Goal: Task Accomplishment & Management: Use online tool/utility

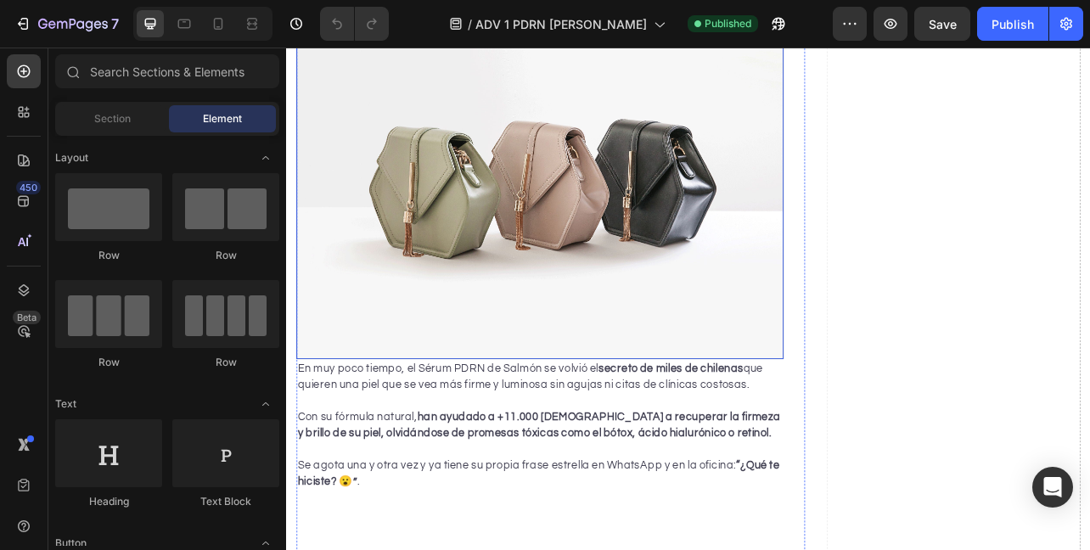
scroll to position [320, 0]
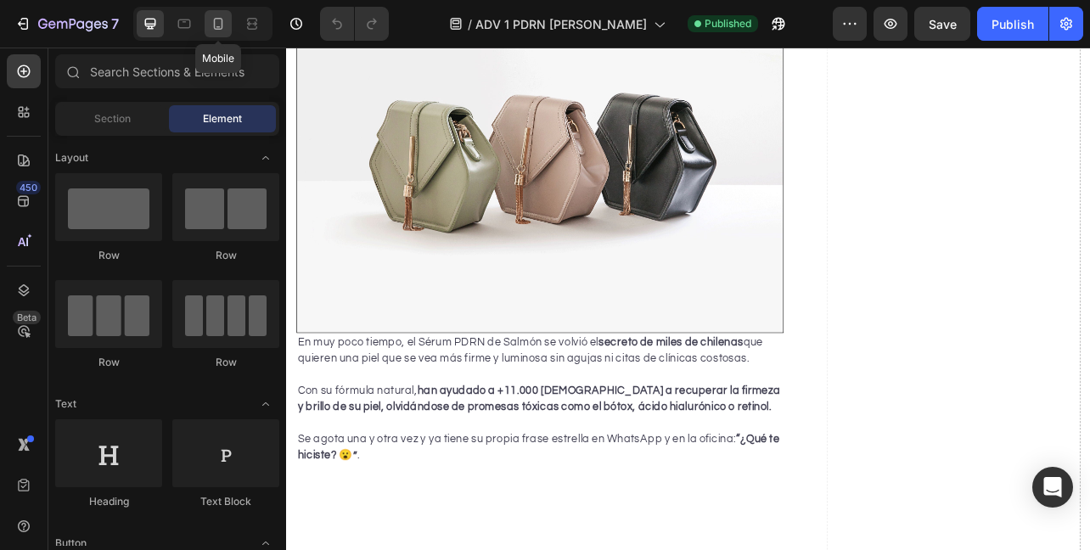
click at [221, 24] on icon at bounding box center [218, 23] width 17 height 17
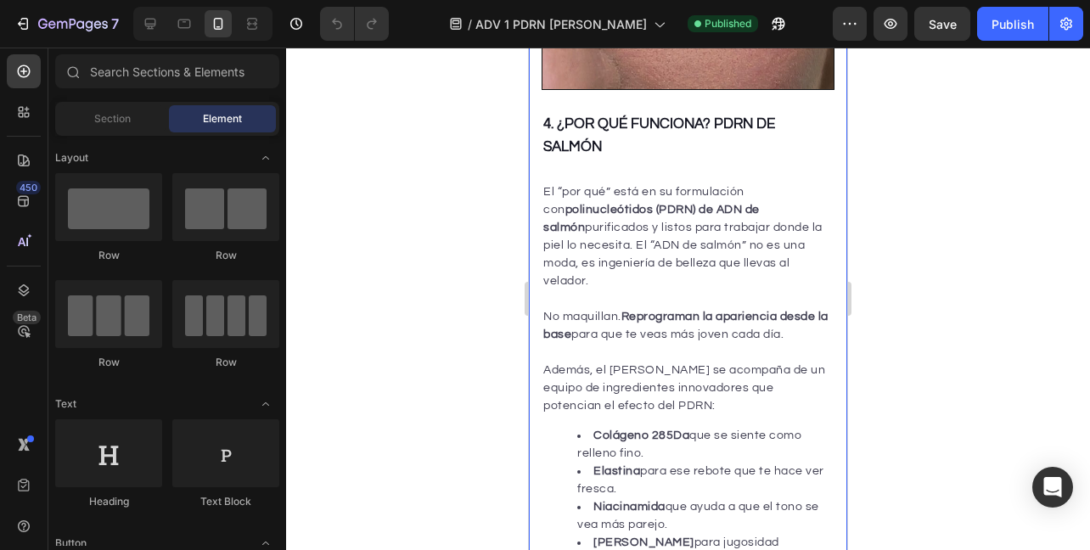
scroll to position [3336, 0]
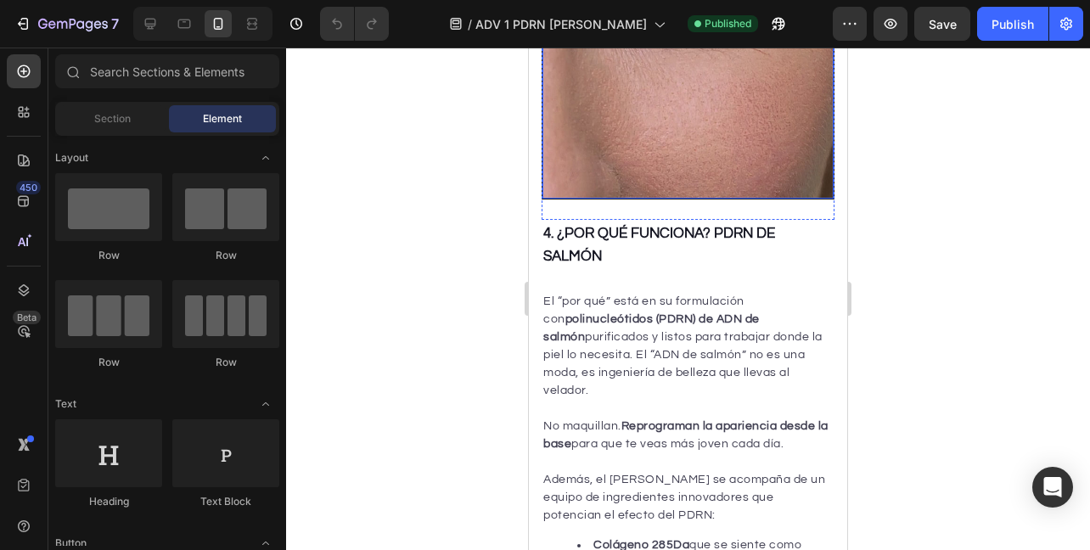
click at [665, 199] on video at bounding box center [687, 47] width 301 height 301
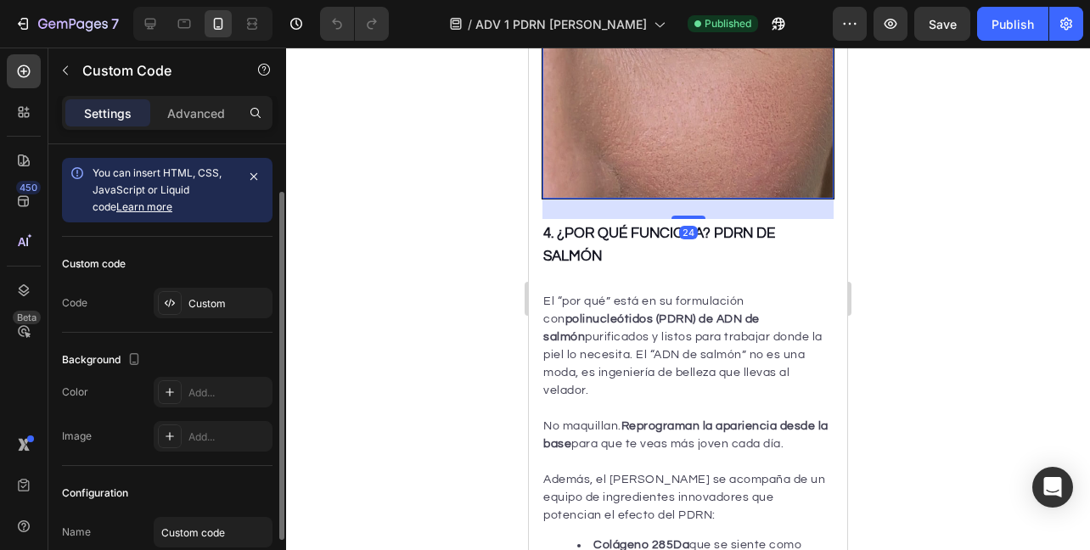
scroll to position [137, 0]
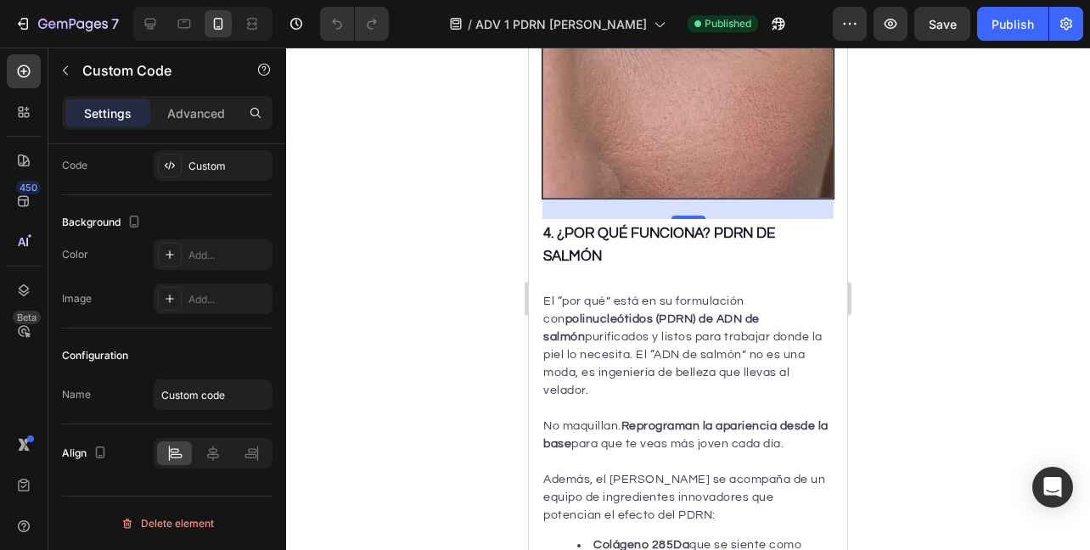
click at [639, 177] on video at bounding box center [687, 47] width 301 height 301
click at [794, 219] on div "24" at bounding box center [687, 209] width 291 height 20
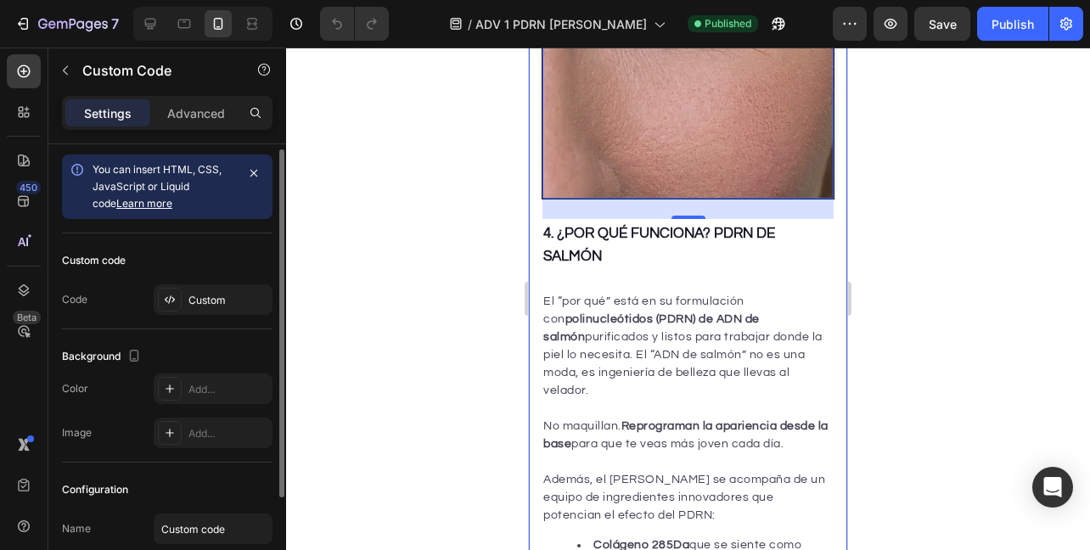
scroll to position [0, 0]
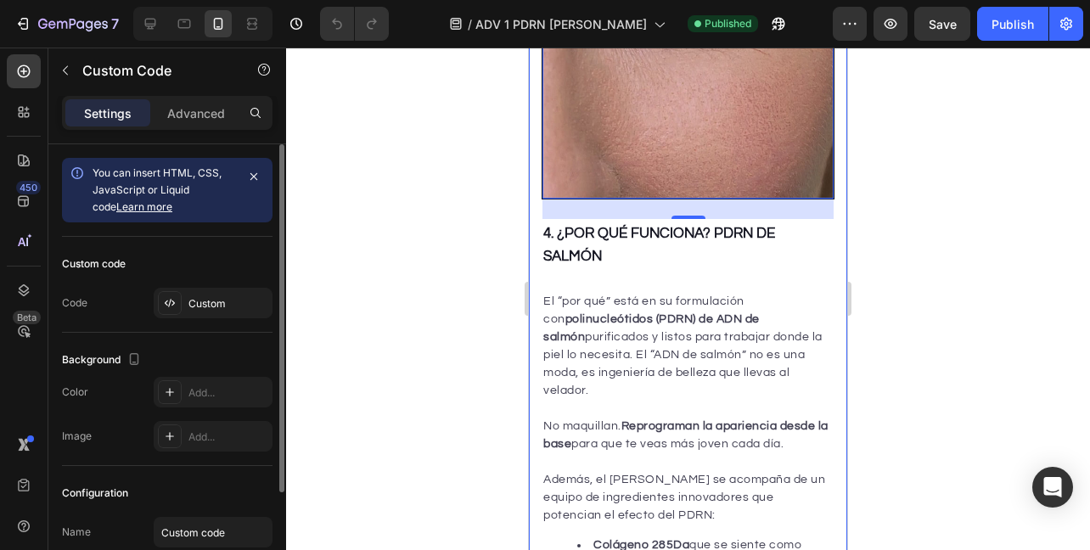
click at [197, 98] on div "Settings Advanced" at bounding box center [167, 113] width 210 height 34
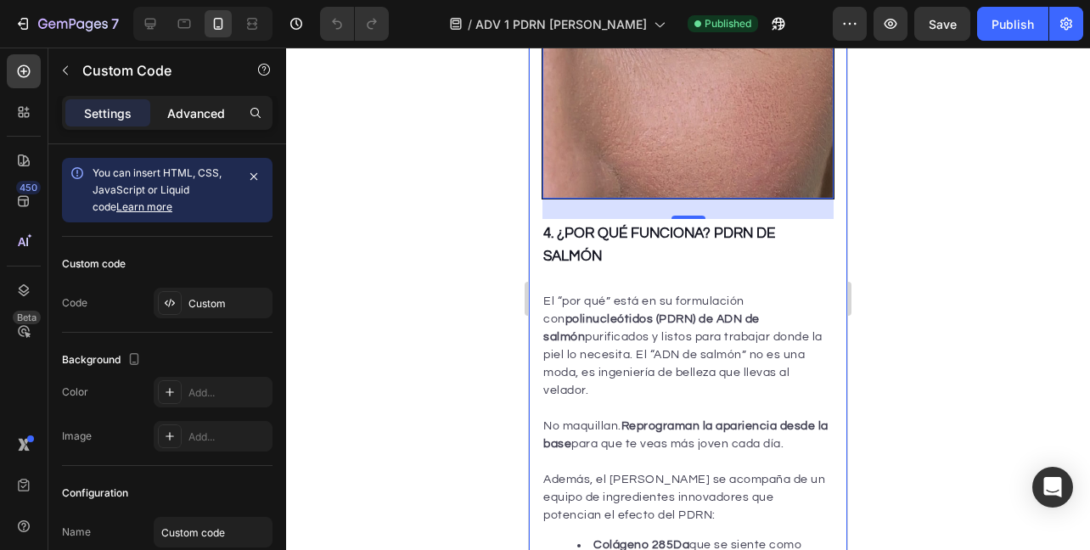
click at [197, 111] on p "Advanced" at bounding box center [196, 113] width 58 height 18
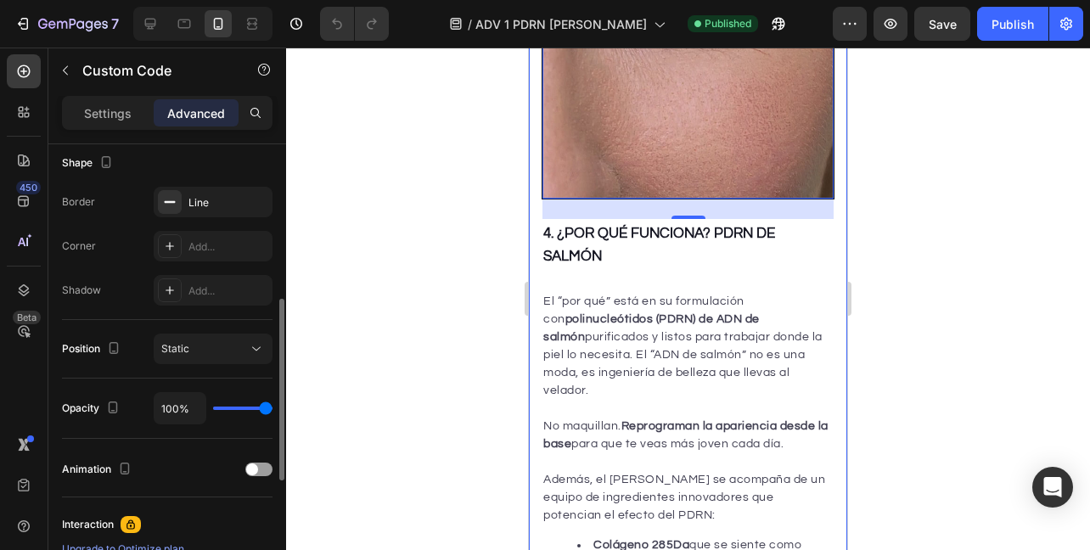
scroll to position [425, 0]
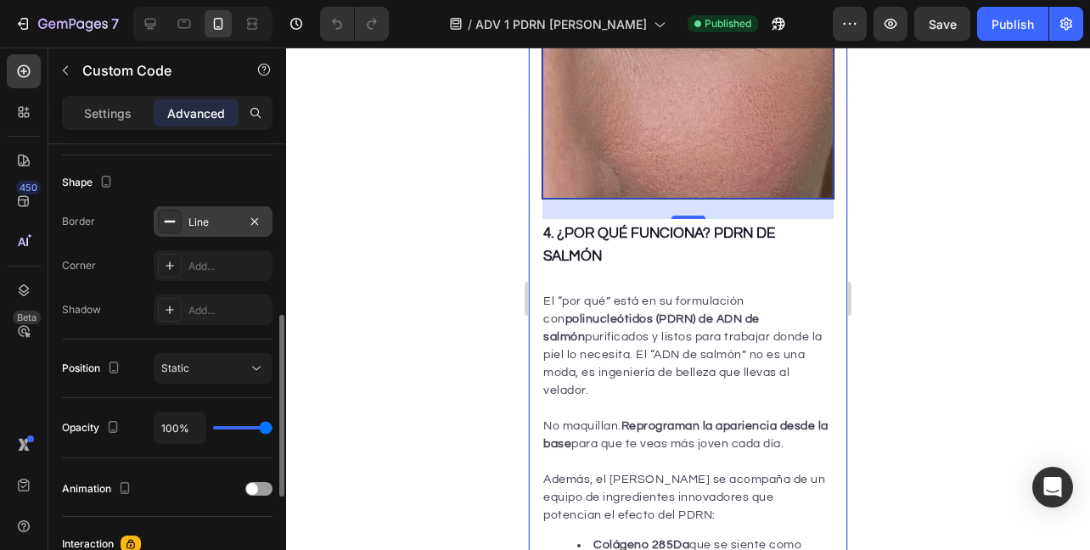
click at [220, 216] on div "Line" at bounding box center [212, 222] width 49 height 15
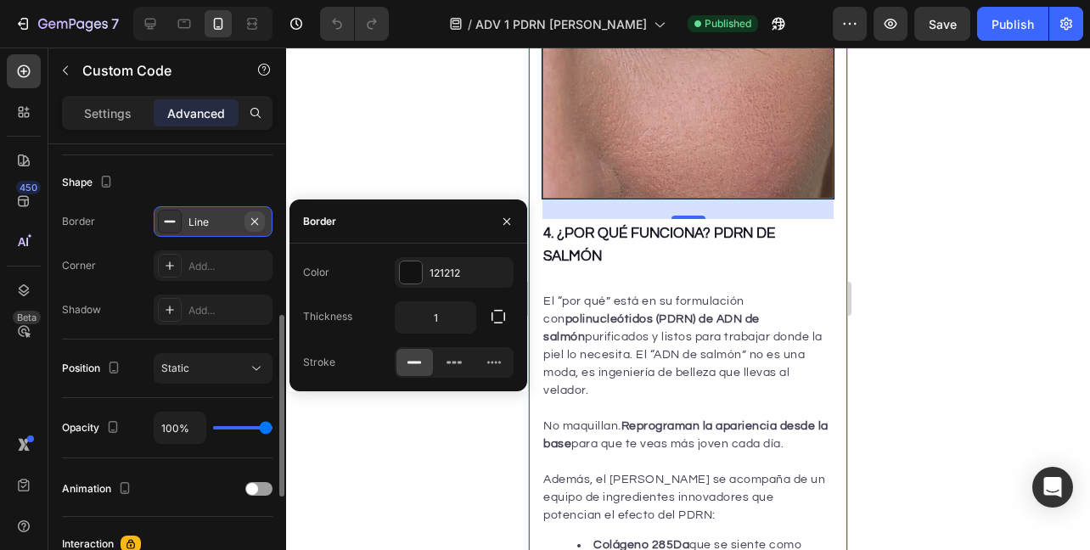
click at [257, 220] on icon "button" at bounding box center [255, 222] width 14 height 14
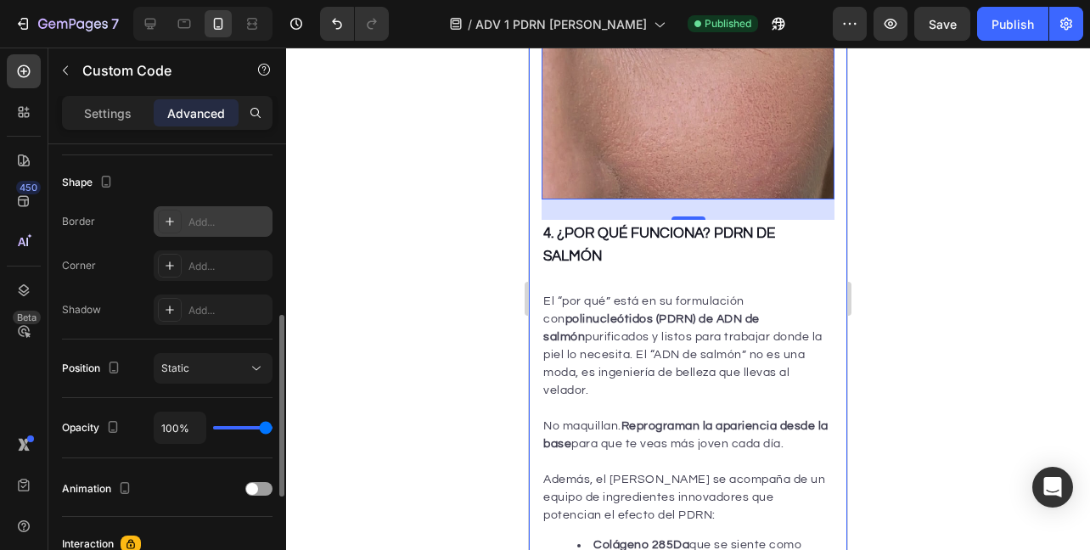
click at [430, 185] on div at bounding box center [688, 299] width 804 height 502
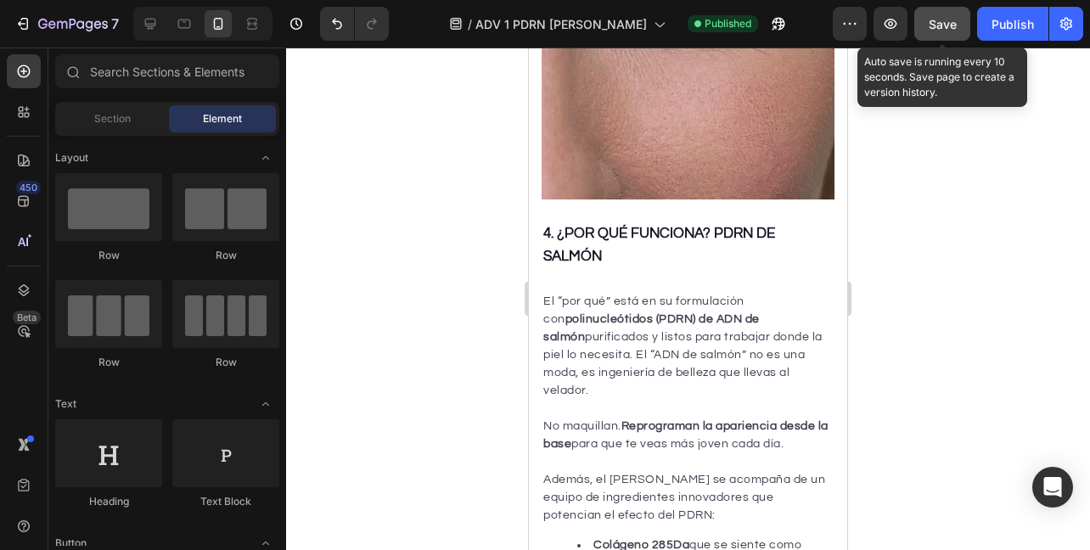
click at [945, 20] on span "Save" at bounding box center [942, 24] width 28 height 14
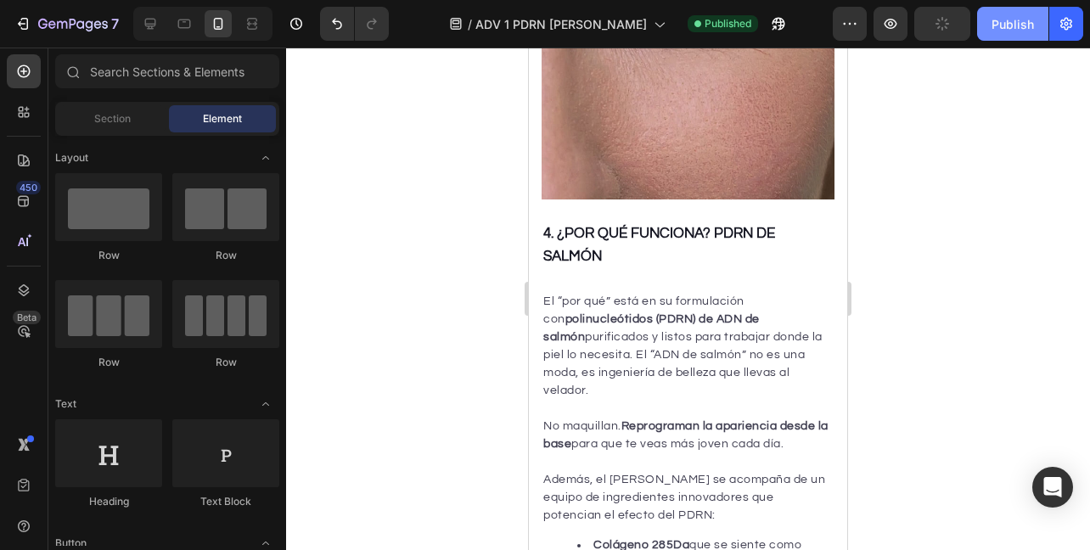
click at [1026, 22] on div "Publish" at bounding box center [1012, 24] width 42 height 18
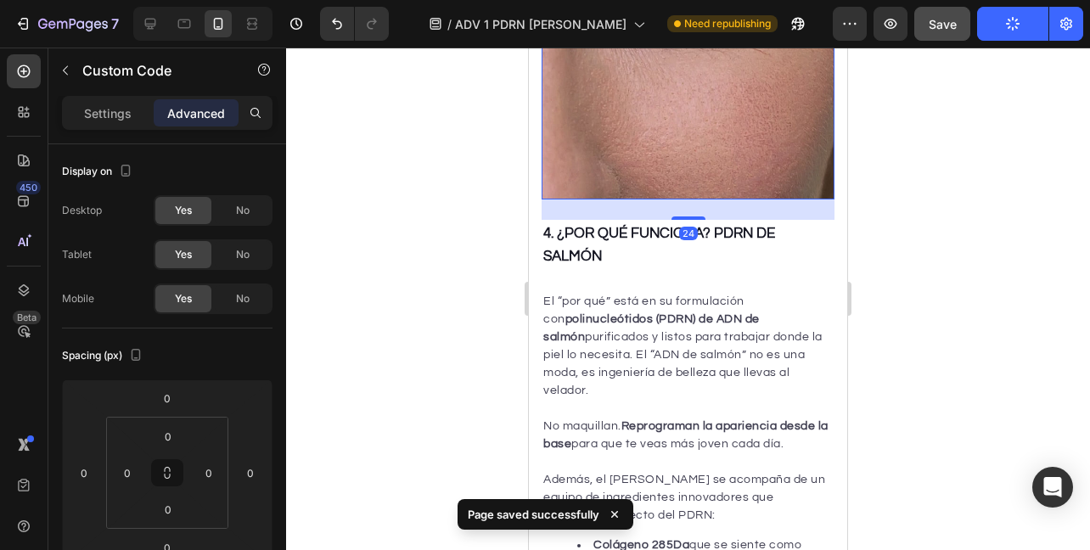
click at [676, 199] on video at bounding box center [687, 47] width 303 height 303
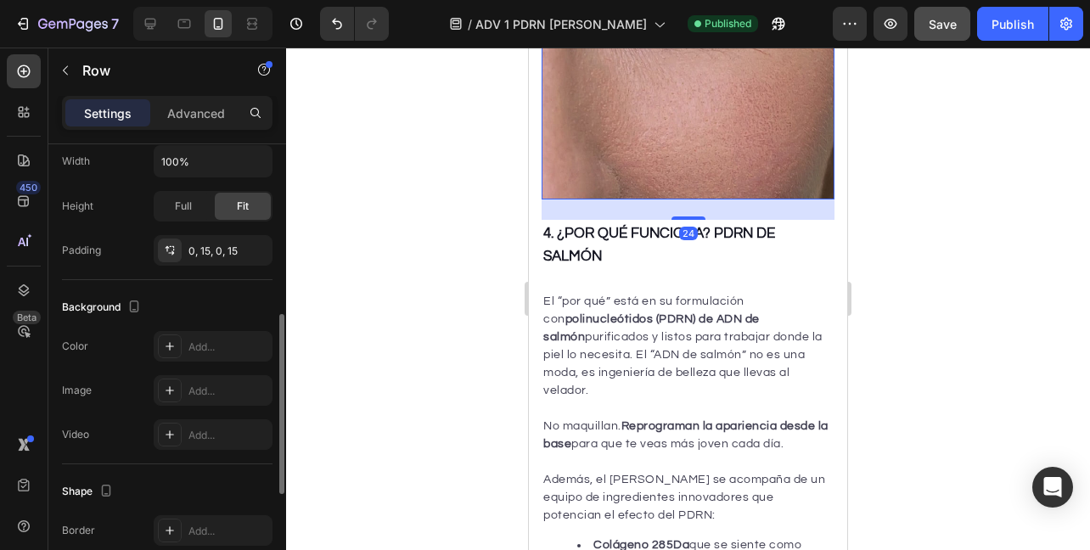
click at [614, 171] on video at bounding box center [687, 47] width 303 height 303
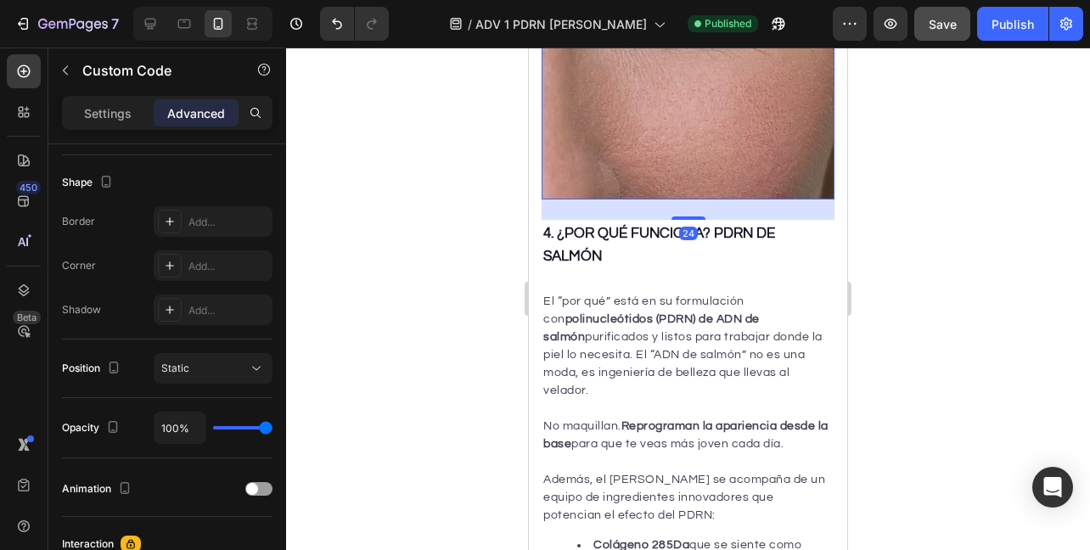
scroll to position [0, 0]
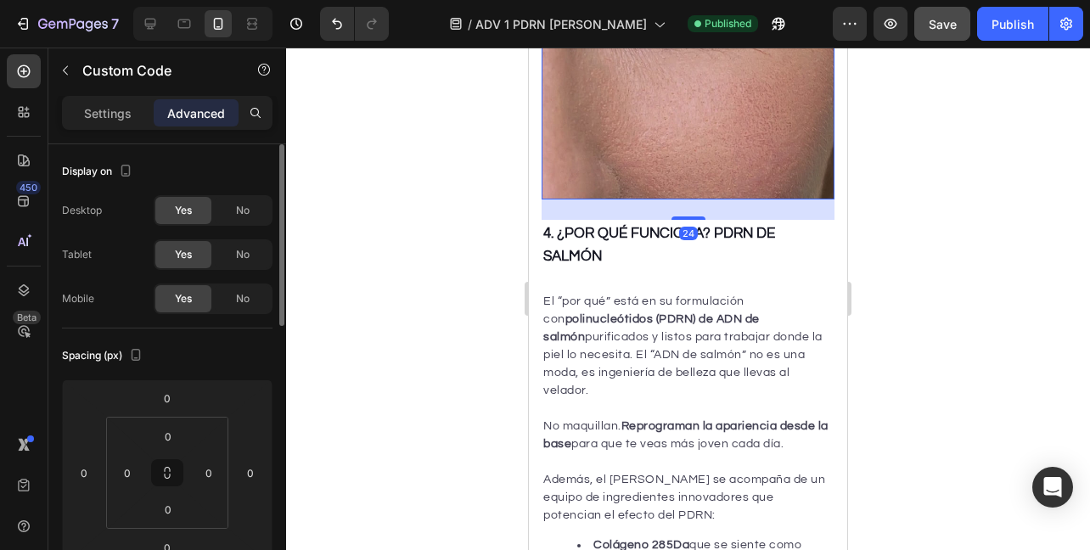
click at [620, 198] on video at bounding box center [687, 47] width 303 height 303
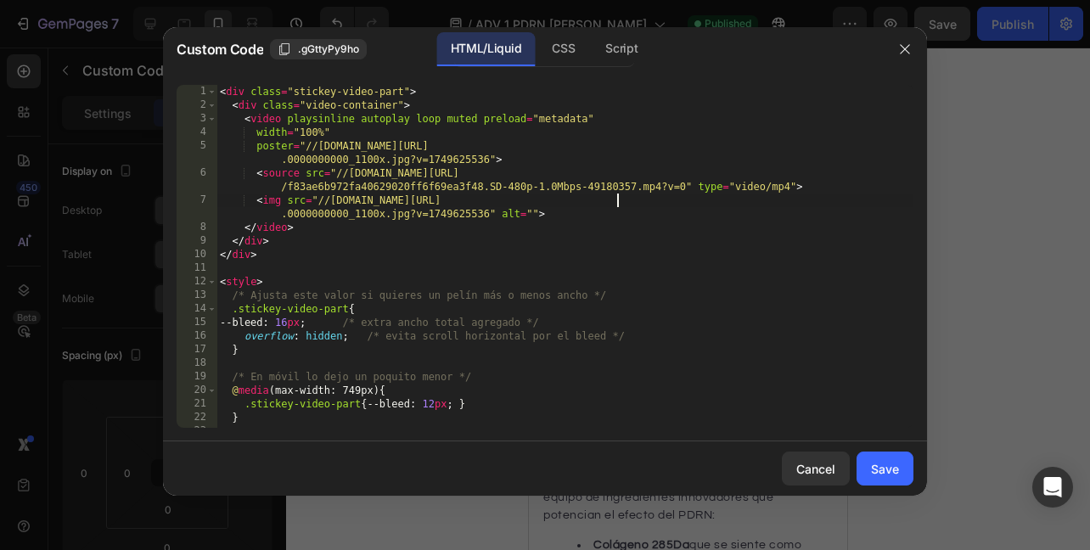
click at [620, 198] on div "< div class = "stickey-video-part" > < div class = "video-container" > < video …" at bounding box center [564, 270] width 697 height 370
click at [280, 51] on icon "button" at bounding box center [285, 49] width 14 height 14
click at [255, 103] on div "< div class = "stickey-video-part" > < div class = "video-container" > < video …" at bounding box center [564, 270] width 697 height 370
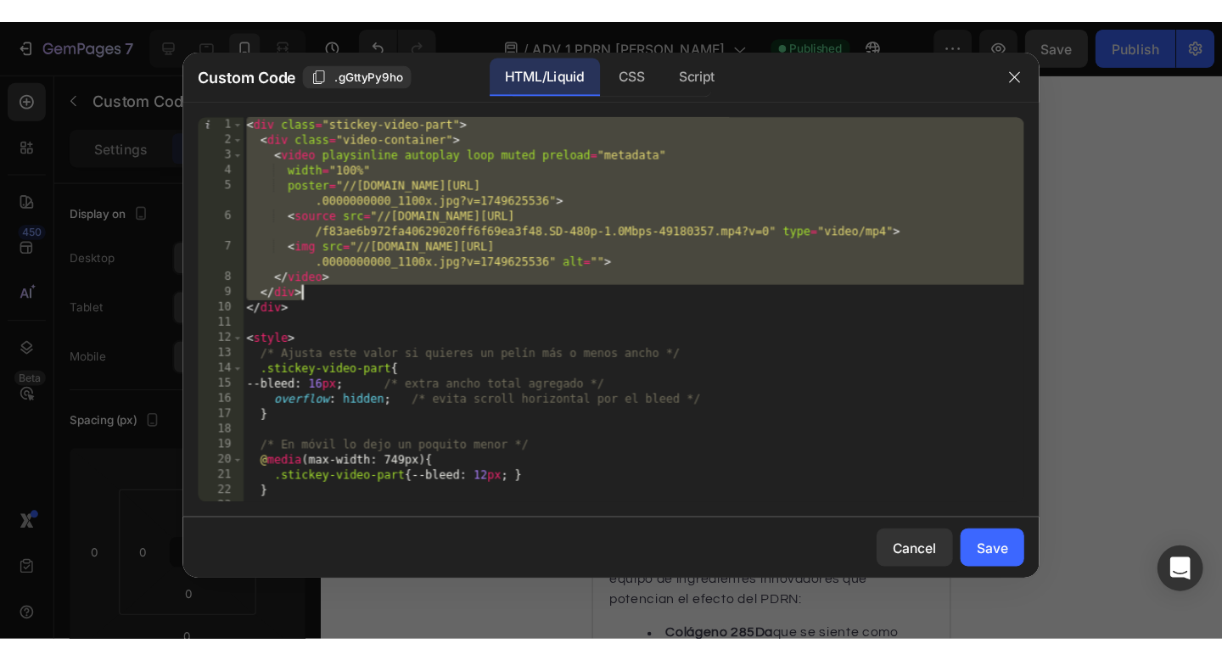
scroll to position [200, 0]
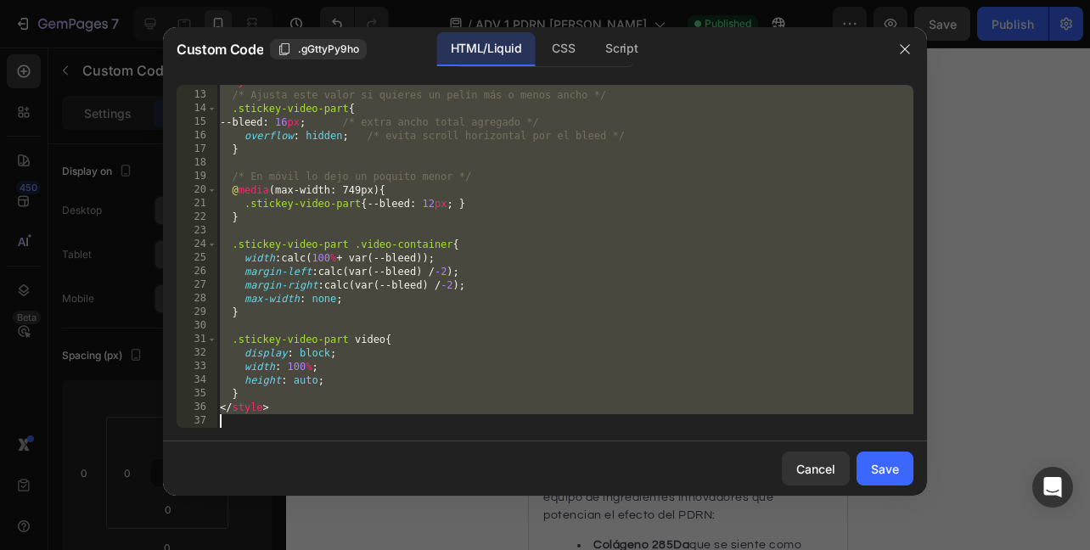
drag, startPoint x: 221, startPoint y: 93, endPoint x: 485, endPoint y: 625, distance: 594.8
click at [485, 0] on html "7 Version history / ADV 1 PDRN Salmón Serum Published Preview Save Publish 450 …" at bounding box center [545, 0] width 1090 height 0
type textarea "</style>"
click at [883, 468] on div "Save" at bounding box center [885, 469] width 28 height 18
